Goal: Go to known website: Access a specific website the user already knows

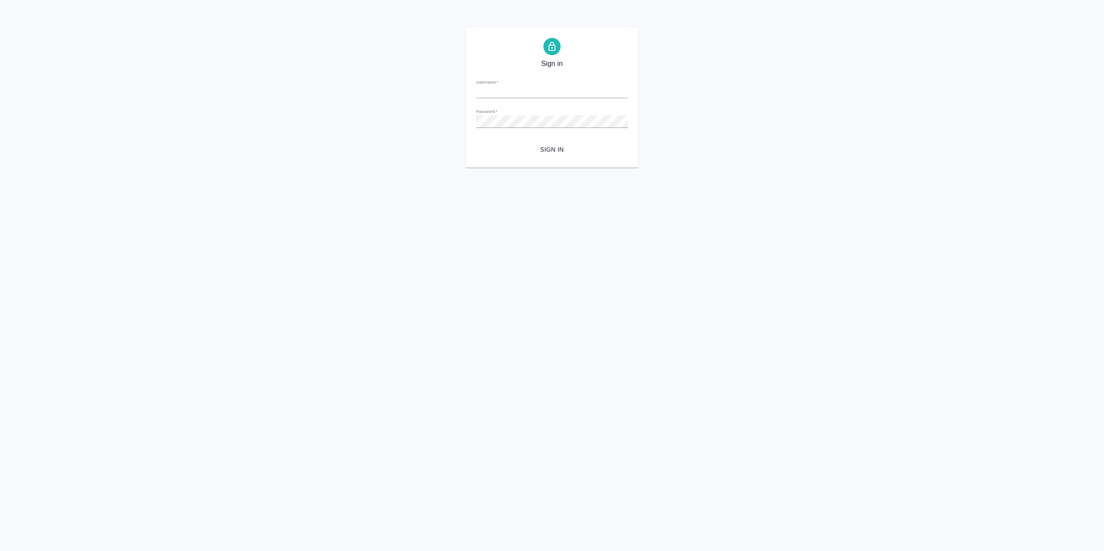
type input "r.sarkhatov@awatera.com"
click at [542, 146] on span "Sign in" at bounding box center [552, 149] width 138 height 11
